Goal: Transaction & Acquisition: Subscribe to service/newsletter

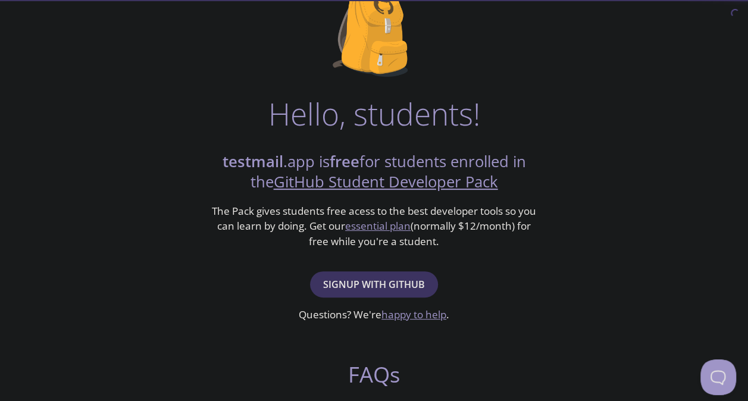
scroll to position [119, 0]
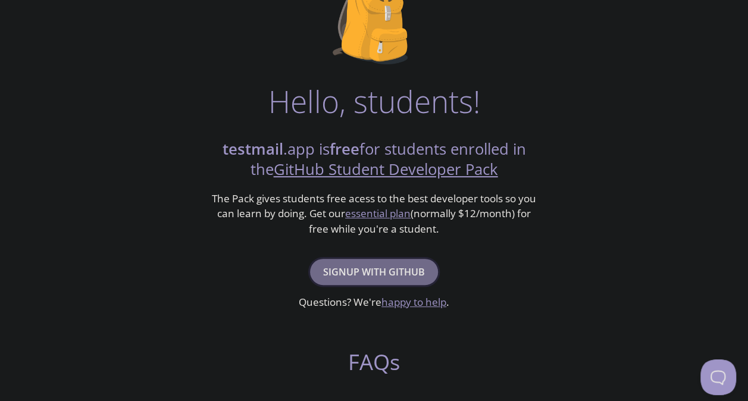
click at [406, 270] on span "Signup with GitHub" at bounding box center [374, 272] width 102 height 17
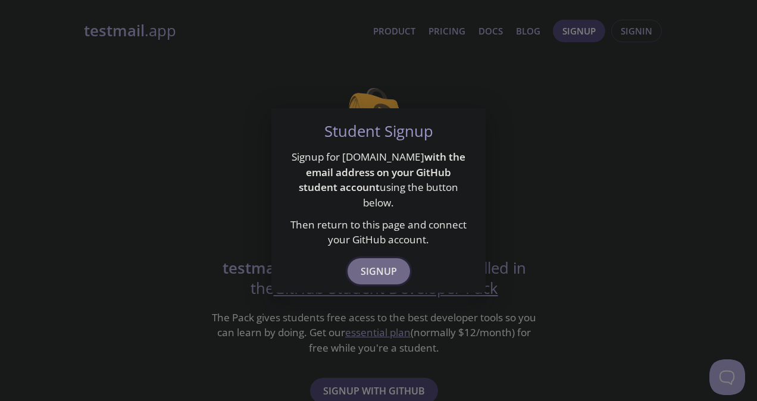
click at [399, 261] on button "Signup" at bounding box center [379, 271] width 62 height 26
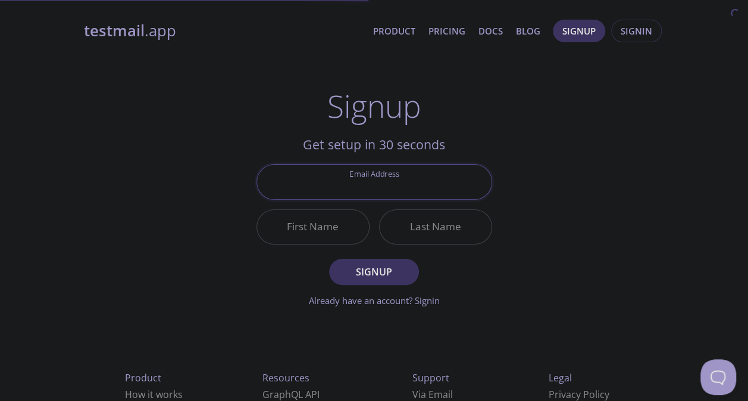
click at [377, 181] on input "Email Address" at bounding box center [374, 182] width 234 height 34
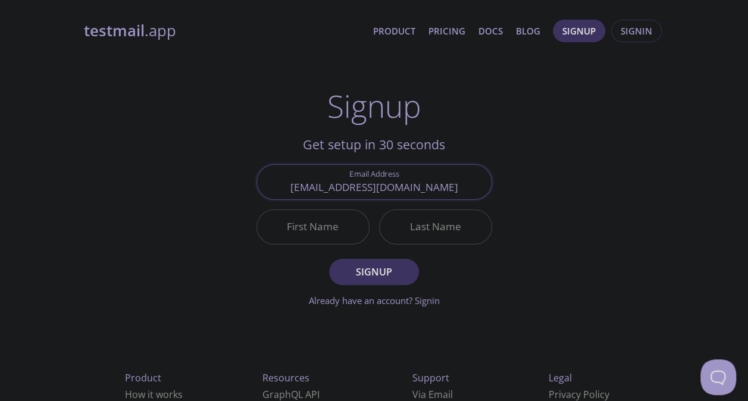
type input "aarjavjain2022@vitbhopal.ac.in"
click at [354, 212] on input "First Name" at bounding box center [313, 227] width 112 height 34
type input "A"
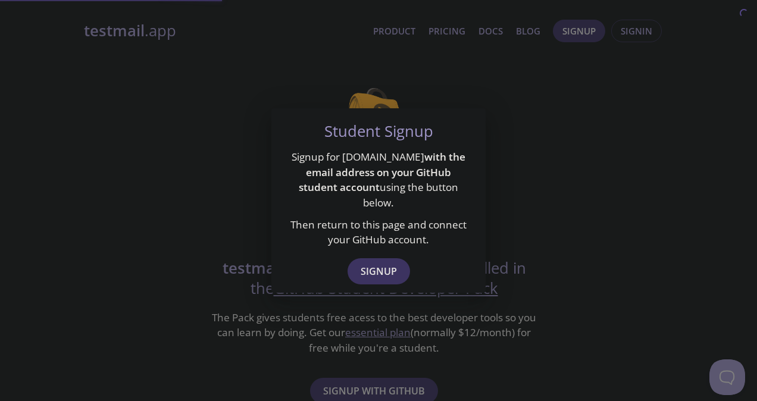
click at [476, 114] on div "Student Signup Signup for testmail.app with the email address on your GitHub st…" at bounding box center [378, 200] width 757 height 401
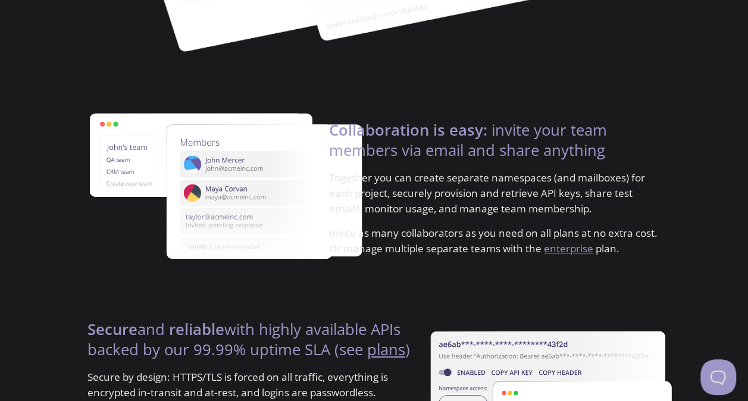
scroll to position [1725, 0]
